Goal: Information Seeking & Learning: Check status

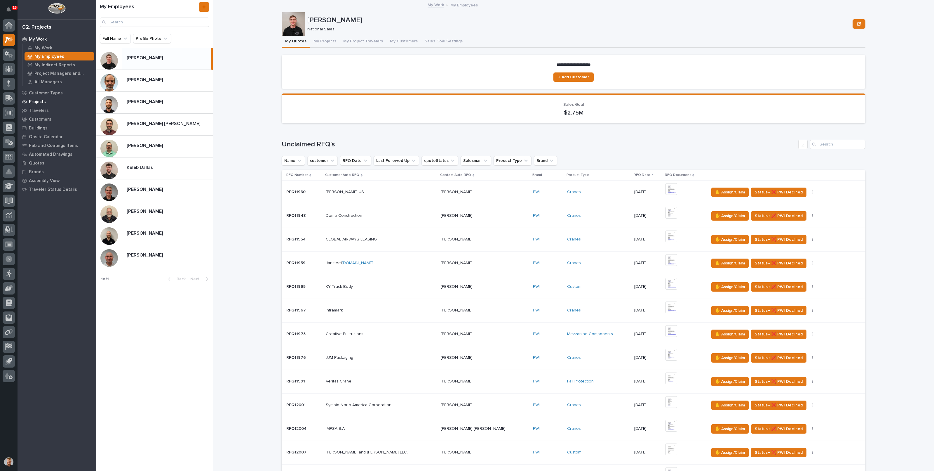
click at [39, 101] on p "Projects" at bounding box center [37, 101] width 17 height 5
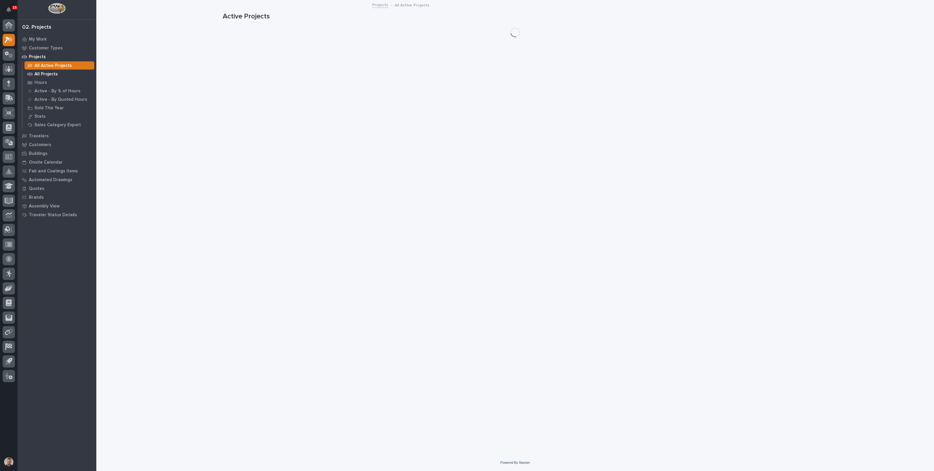
click at [47, 76] on p "All Projects" at bounding box center [45, 74] width 23 height 5
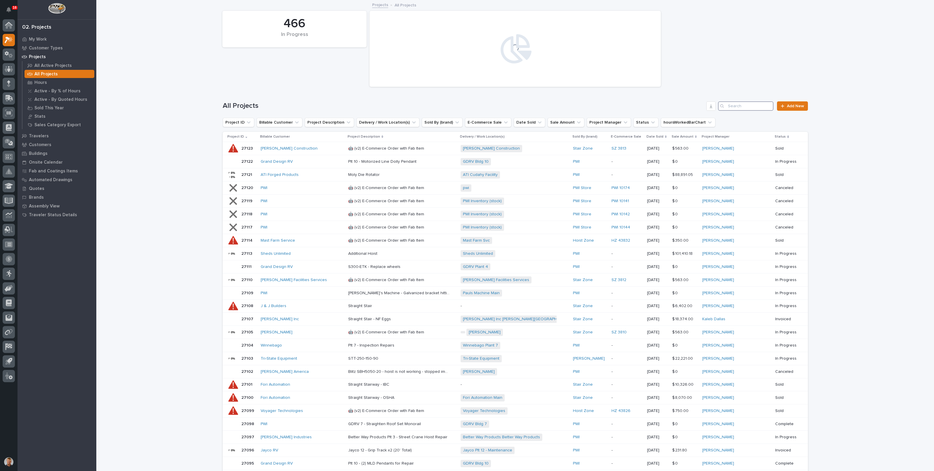
click at [766, 105] on input "Search" at bounding box center [745, 105] width 55 height 9
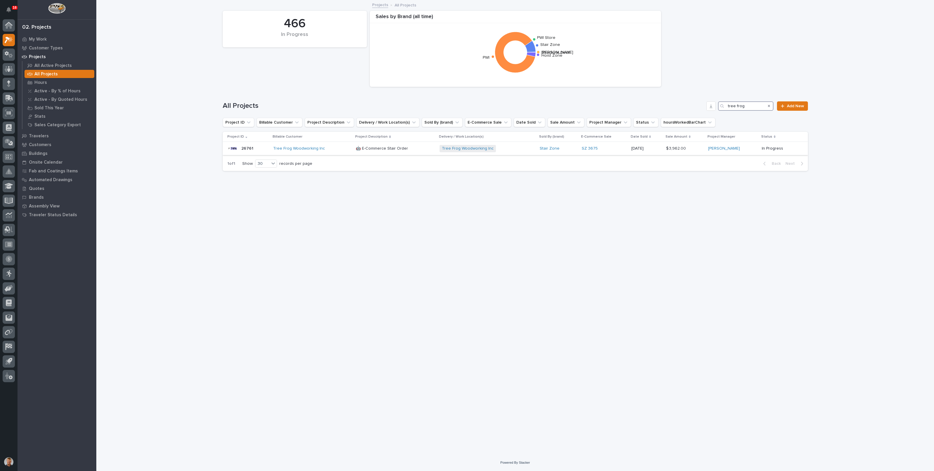
type input "tree frog"
click at [516, 147] on div "Tree Frog Woodworking Inc + 0" at bounding box center [487, 148] width 95 height 7
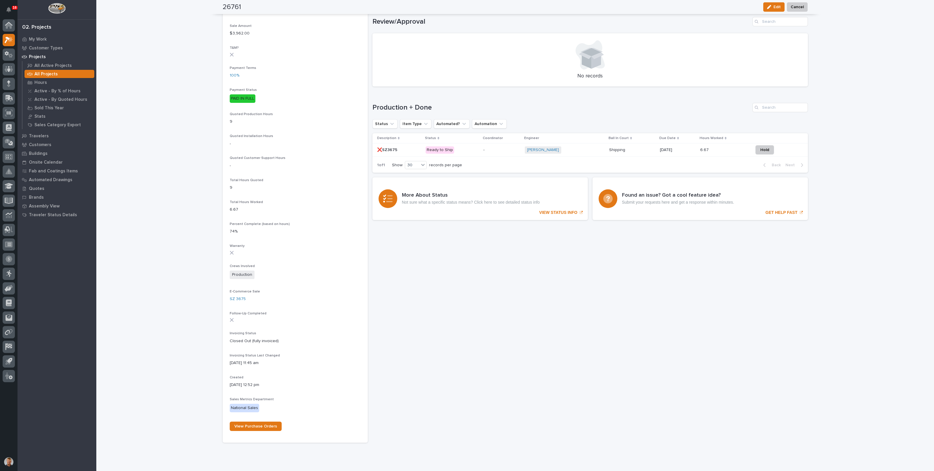
scroll to position [328, 0]
click at [577, 146] on div "[PERSON_NAME] + 0" at bounding box center [565, 148] width 80 height 7
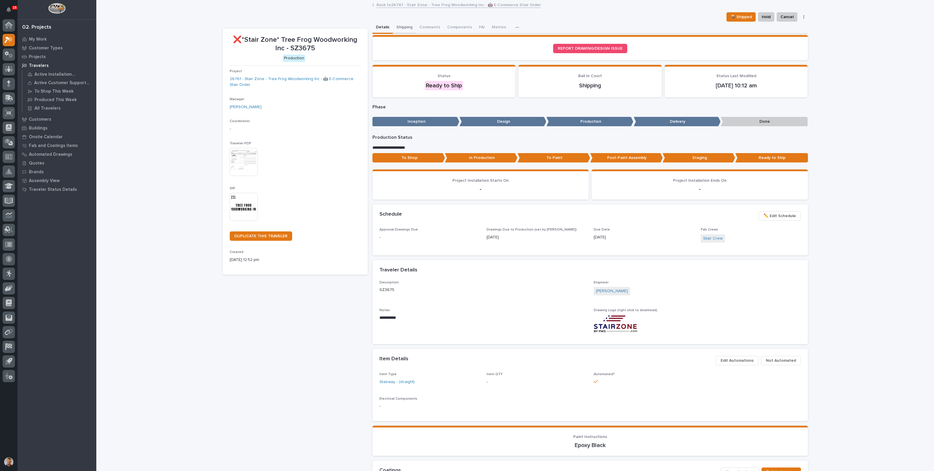
click at [401, 26] on button "Shipping" at bounding box center [404, 28] width 23 height 12
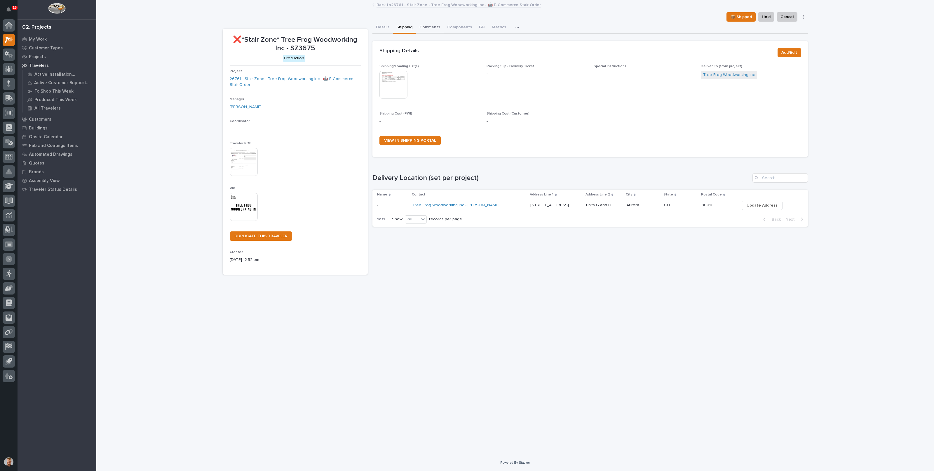
click at [429, 24] on button "Comments" at bounding box center [430, 28] width 28 height 12
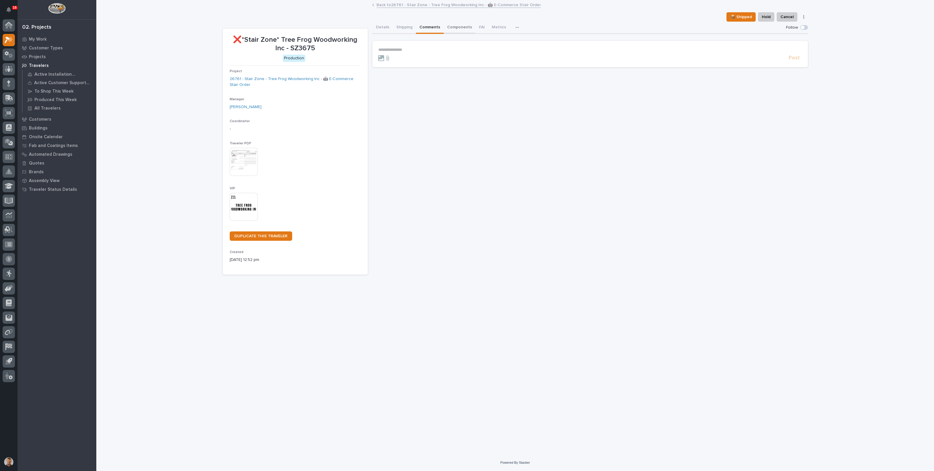
click at [458, 27] on button "Components" at bounding box center [460, 28] width 32 height 12
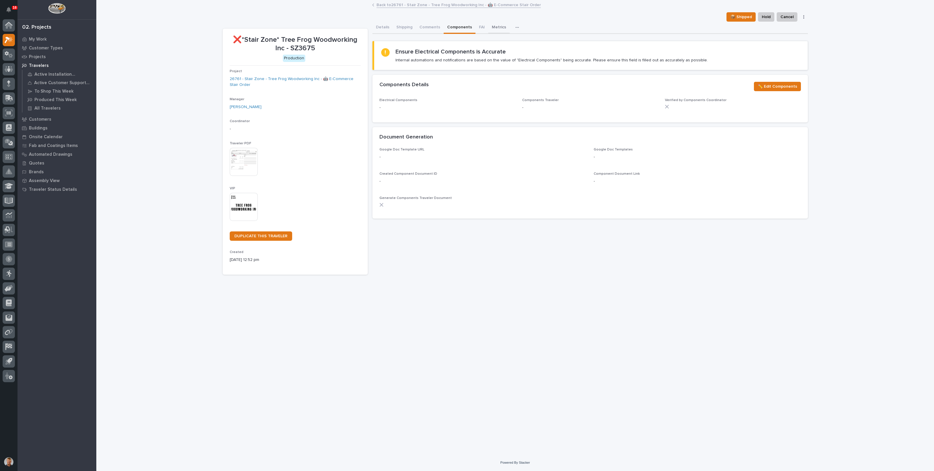
click at [489, 28] on button "Metrics" at bounding box center [498, 28] width 21 height 12
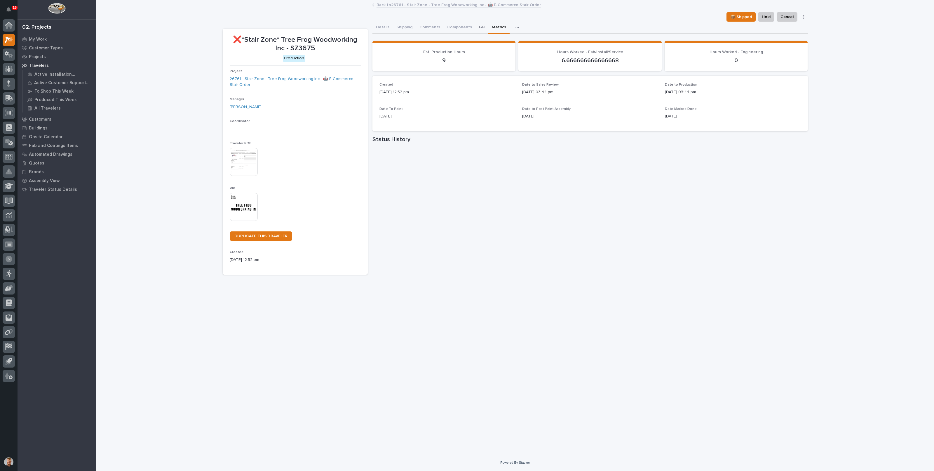
click at [476, 26] on button "FAI" at bounding box center [482, 28] width 13 height 12
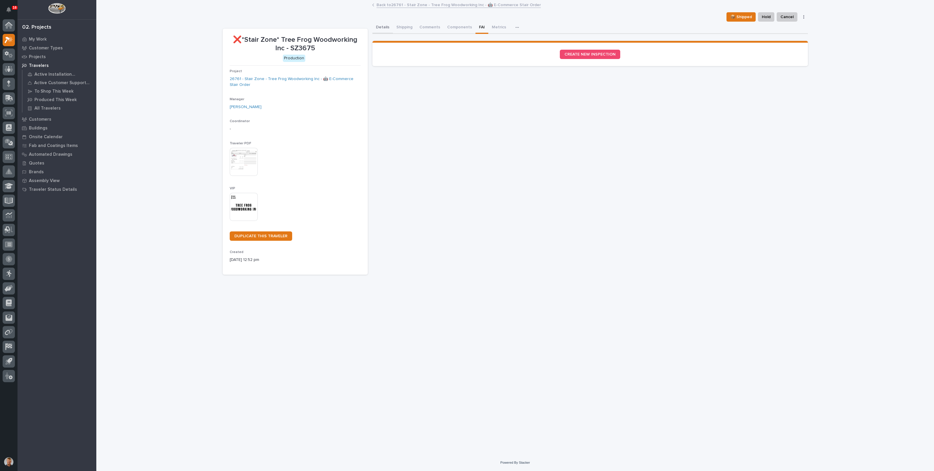
click at [397, 23] on button "Shipping" at bounding box center [404, 28] width 23 height 12
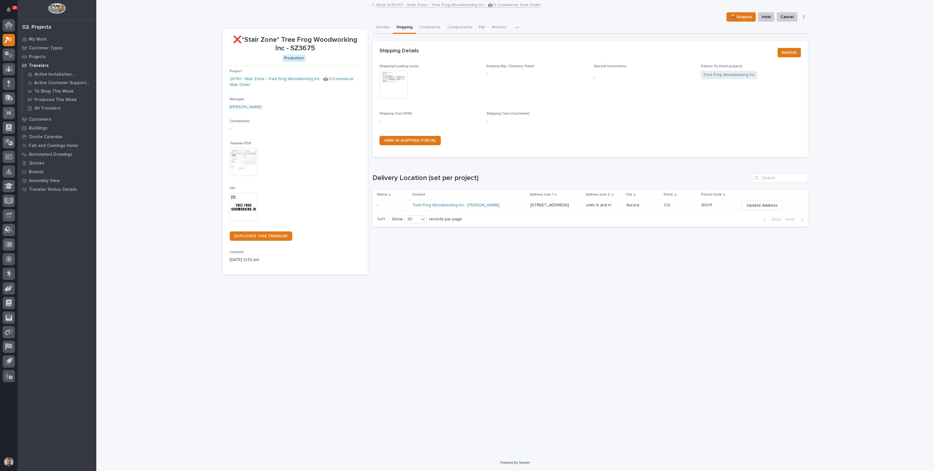
click at [376, 92] on div "Shipping/Loading List(s) This file cannot be opened Download File Packing Slip …" at bounding box center [591, 110] width 436 height 93
click at [387, 87] on img at bounding box center [394, 85] width 28 height 28
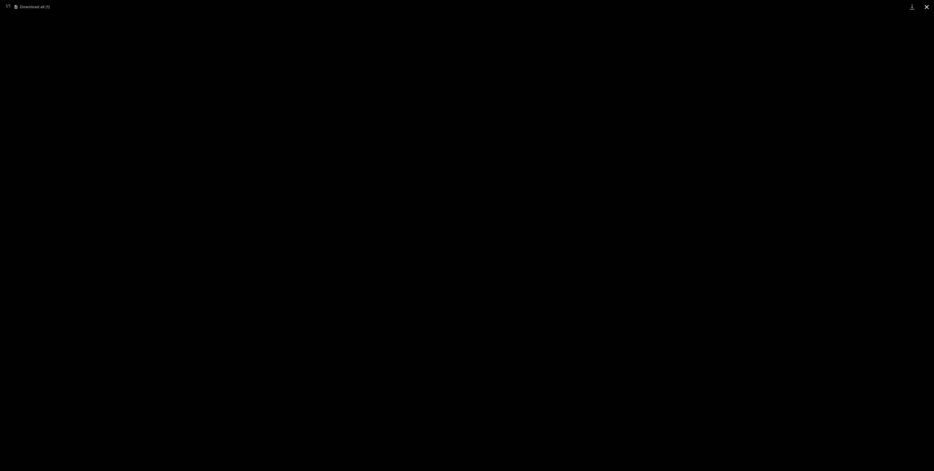
click at [931, 9] on button "Close gallery" at bounding box center [927, 7] width 15 height 14
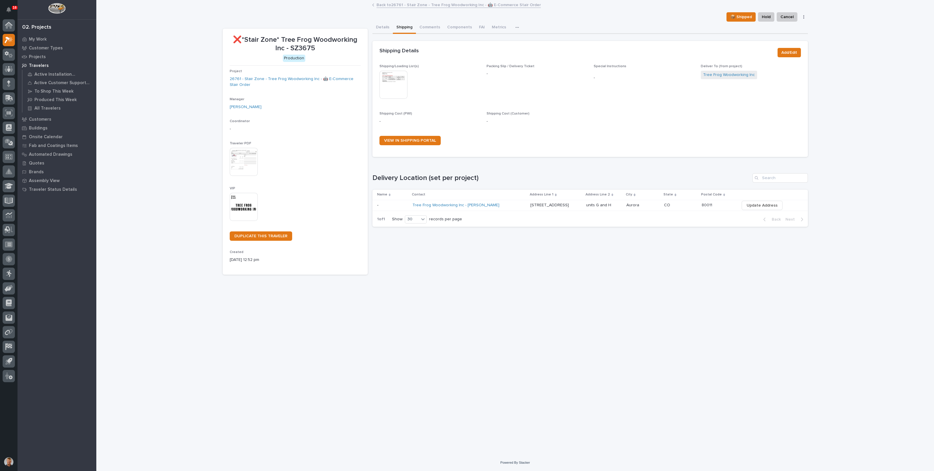
click at [502, 205] on div "Tree Frog Woodworking Inc - [PERSON_NAME]" at bounding box center [464, 205] width 102 height 5
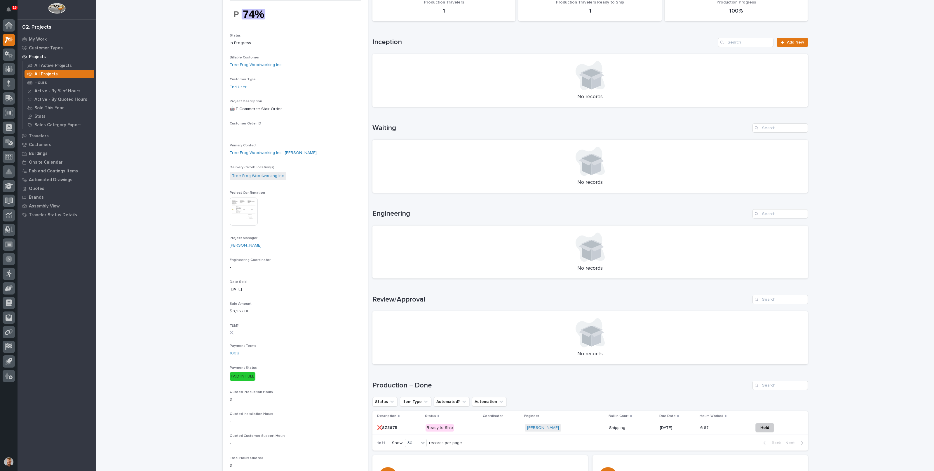
scroll to position [219, 0]
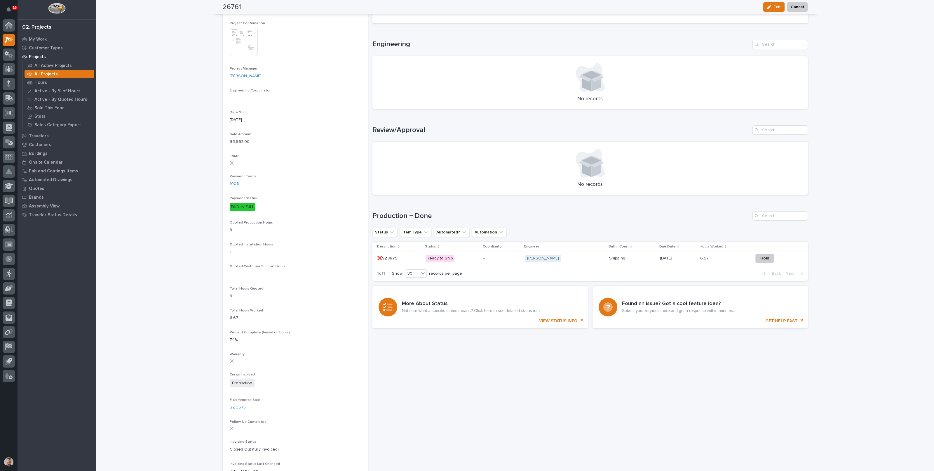
click at [243, 41] on img at bounding box center [244, 42] width 28 height 28
